Goal: Task Accomplishment & Management: Use online tool/utility

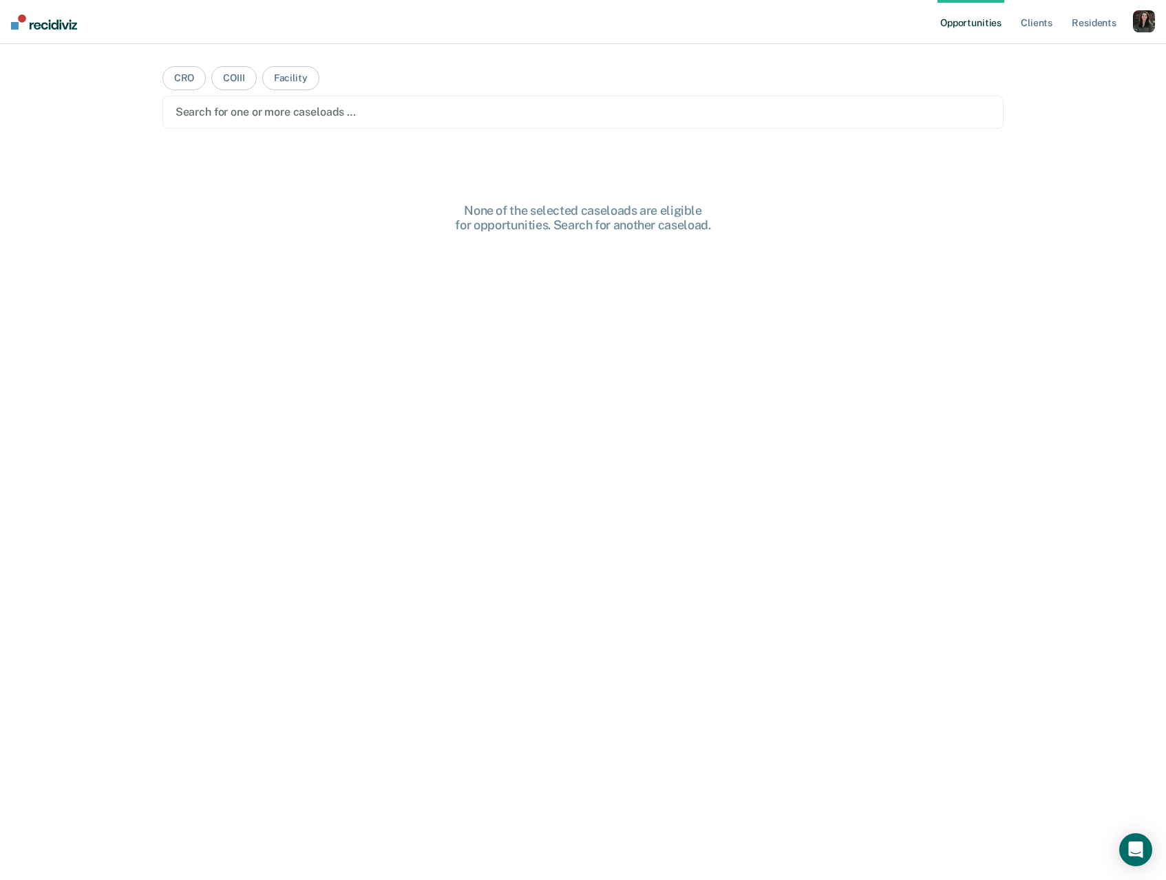
click at [1140, 31] on div "button" at bounding box center [1144, 21] width 22 height 22
click at [1140, 30] on div "button" at bounding box center [1144, 21] width 22 height 22
click at [1140, 31] on div "button" at bounding box center [1144, 21] width 22 height 22
click at [1044, 58] on link "Profile" at bounding box center [1088, 56] width 111 height 12
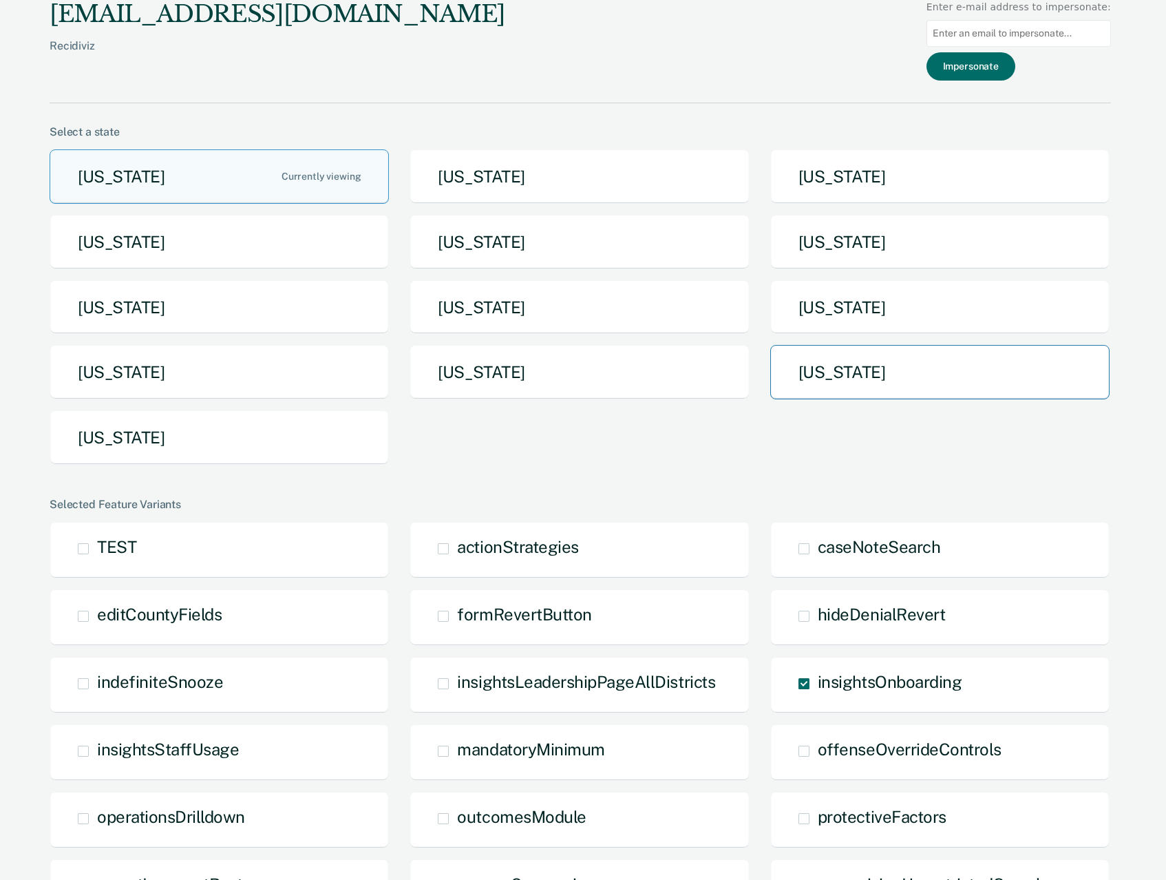
click at [849, 396] on button "[US_STATE]" at bounding box center [939, 372] width 339 height 54
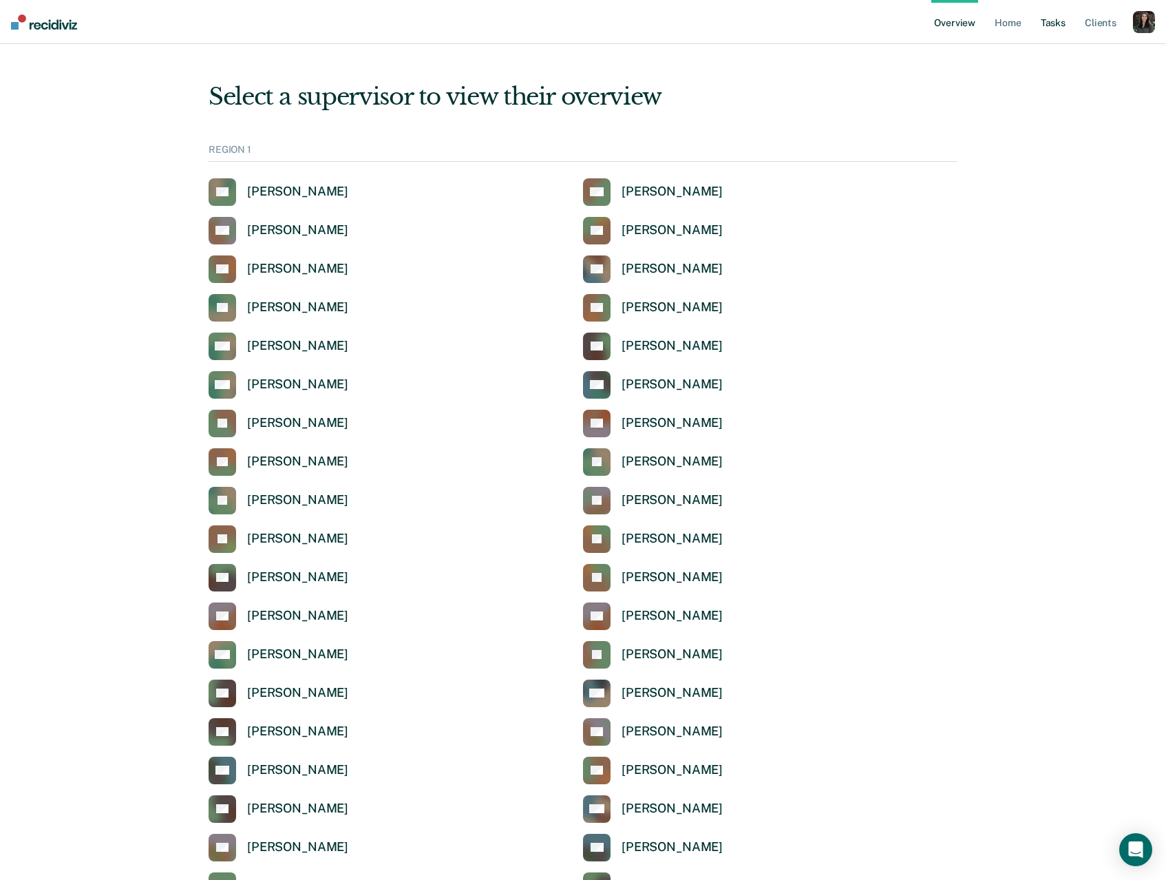
click at [1052, 22] on link "Tasks" at bounding box center [1053, 22] width 30 height 44
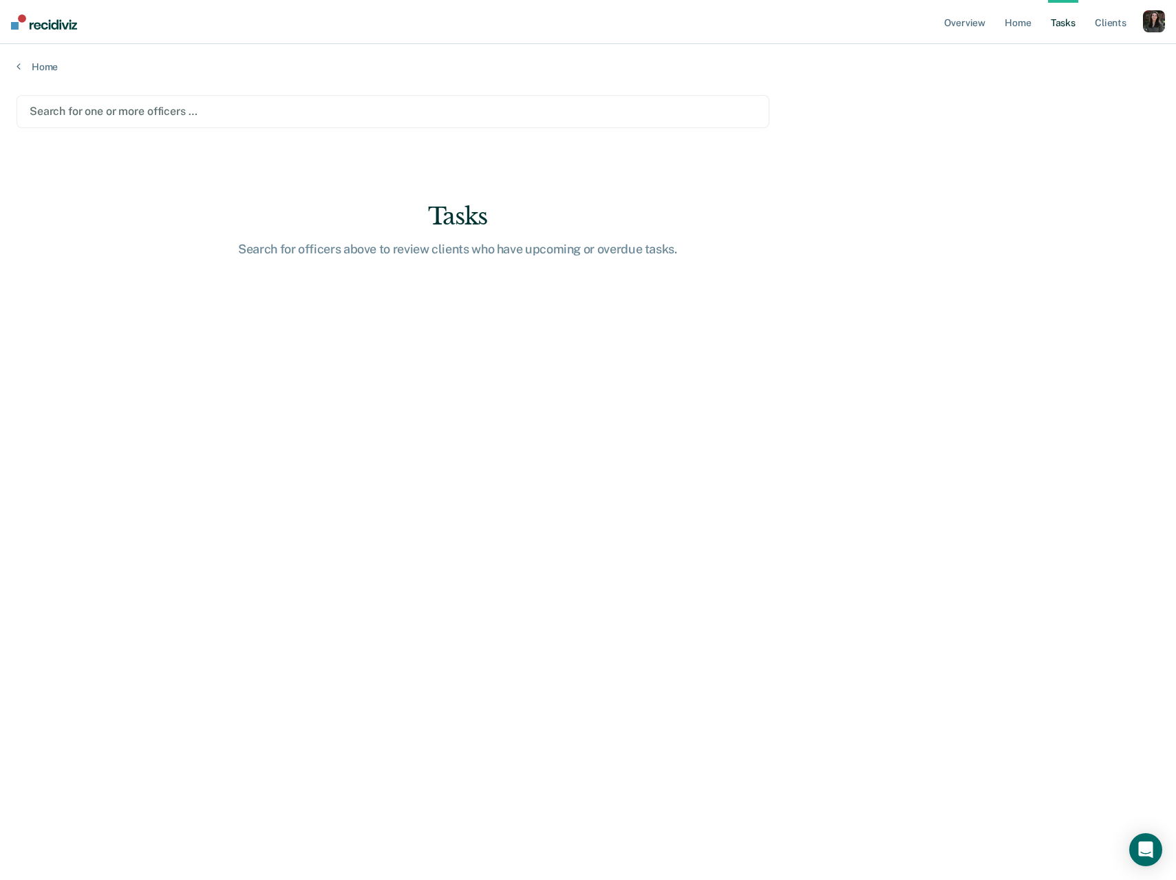
click at [194, 110] on div at bounding box center [393, 111] width 727 height 16
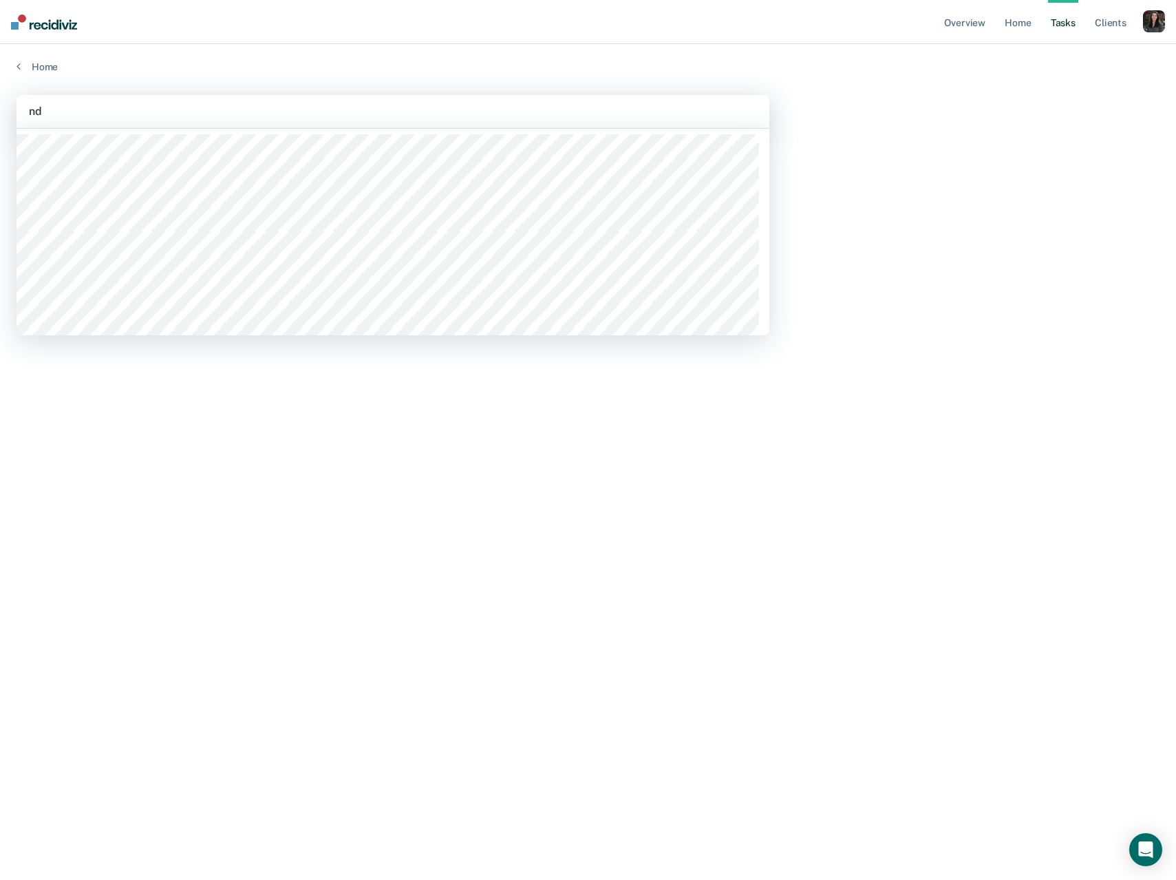
type input "n"
type input "d"
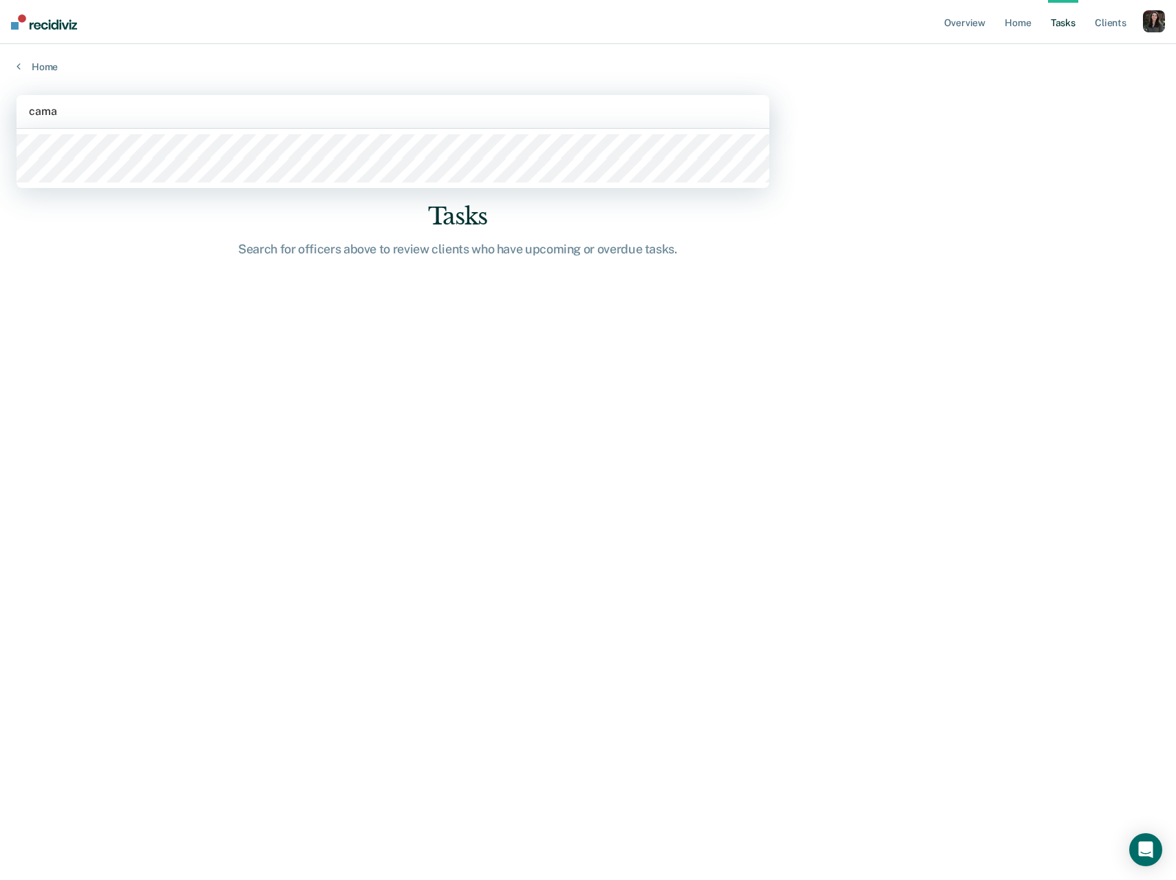
type input "cama"
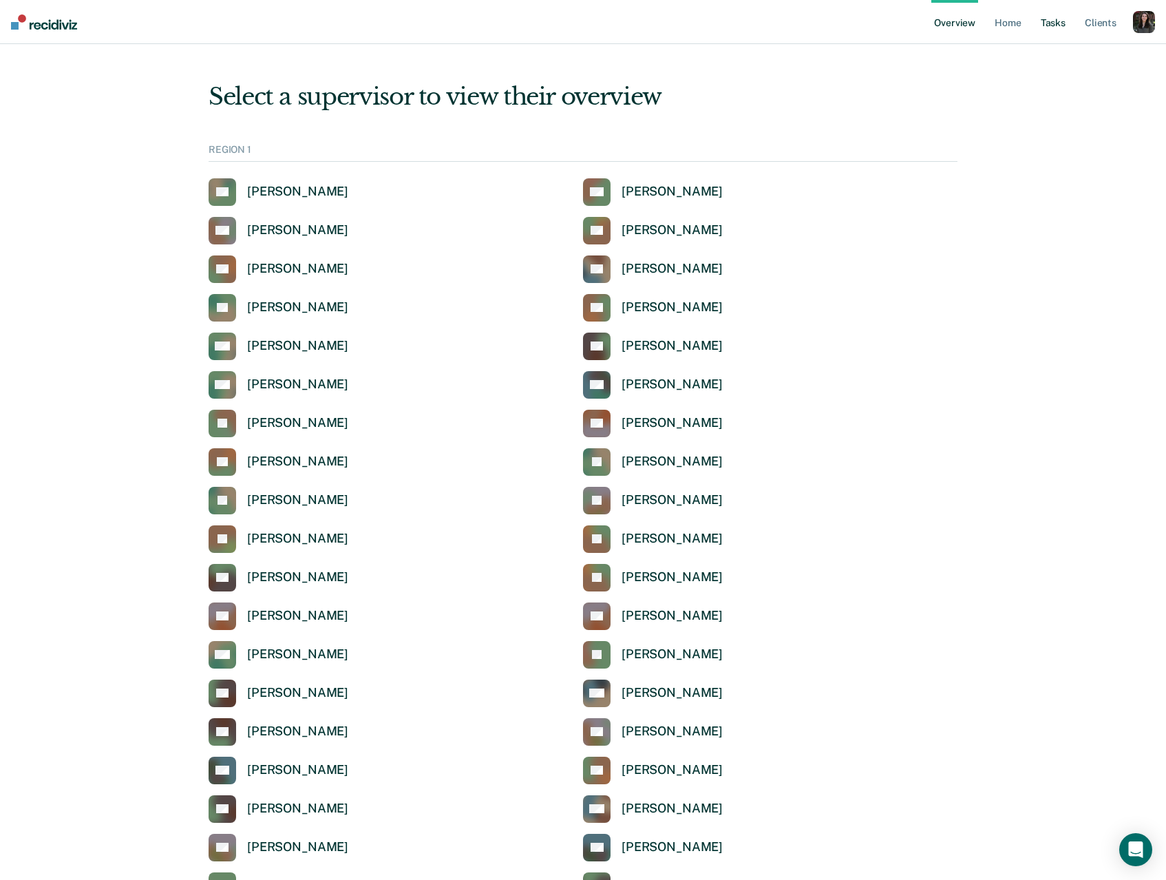
click at [1050, 23] on link "Tasks" at bounding box center [1053, 22] width 30 height 44
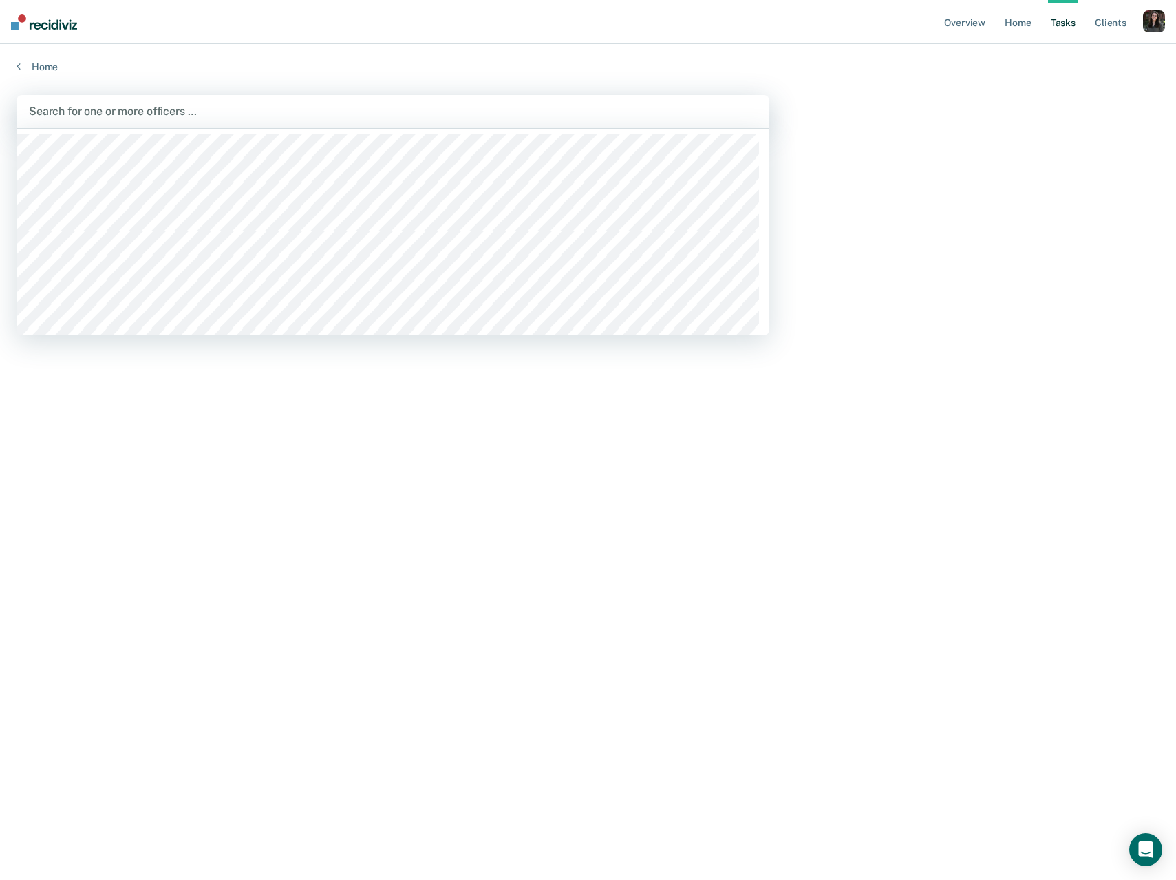
click at [409, 108] on div at bounding box center [393, 111] width 728 height 16
